Goal: Find specific page/section: Find specific page/section

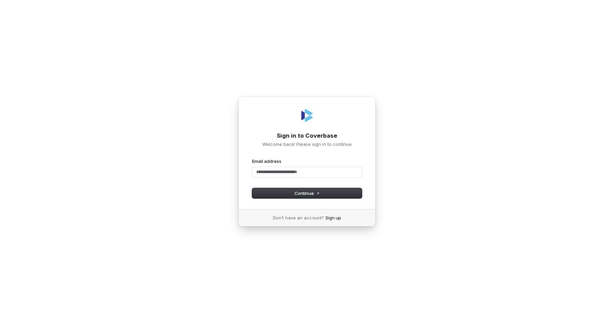
click at [0, 323] on com-1password-button at bounding box center [0, 323] width 0 height 0
type input "**********"
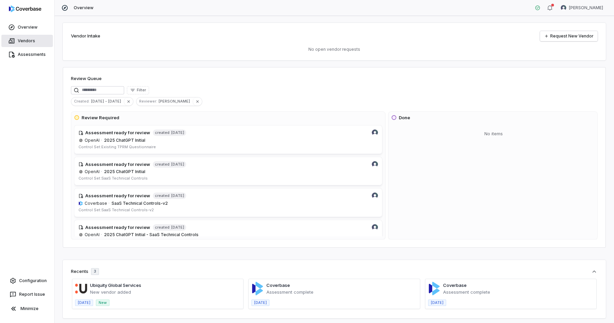
click at [25, 43] on link "Vendors" at bounding box center [26, 41] width 51 height 12
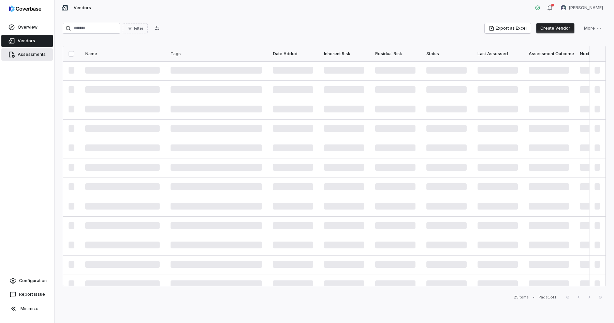
click at [28, 56] on link "Assessments" at bounding box center [26, 54] width 51 height 12
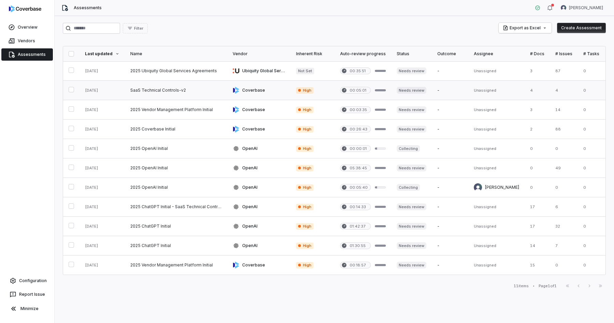
click at [178, 91] on link at bounding box center [176, 90] width 102 height 19
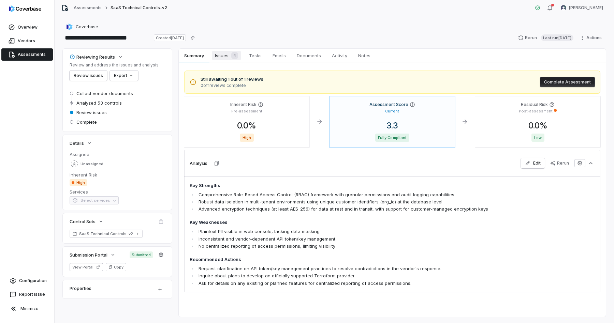
click at [223, 55] on span "Issues 4" at bounding box center [226, 56] width 29 height 10
